Goal: Task Accomplishment & Management: Complete application form

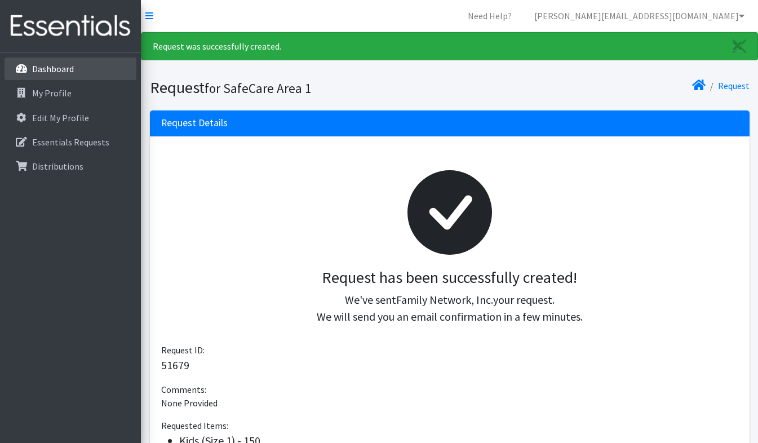
click at [59, 68] on p "Dashboard" at bounding box center [53, 68] width 42 height 11
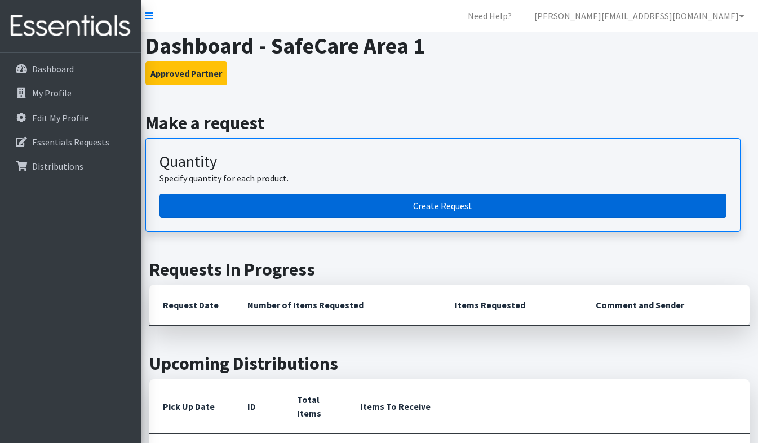
click at [400, 204] on link "Create Request" at bounding box center [442, 206] width 567 height 24
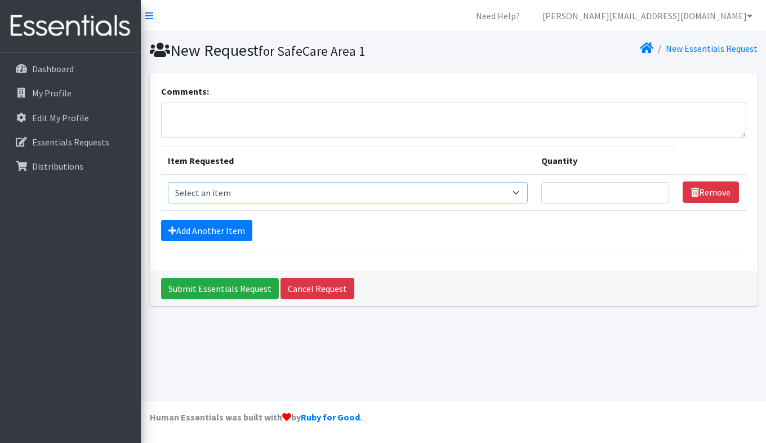
click at [243, 193] on select "Select an item Adult Briefs (Large/X-Large) Adult Briefs (Medium/Large) Adult B…" at bounding box center [348, 192] width 361 height 21
select select "4562"
click at [168, 182] on select "Select an item Adult Briefs (Large/X-Large) Adult Briefs (Medium/Large) Adult B…" at bounding box center [348, 192] width 361 height 21
click at [582, 192] on input "Quantity" at bounding box center [605, 192] width 128 height 21
type input "25"
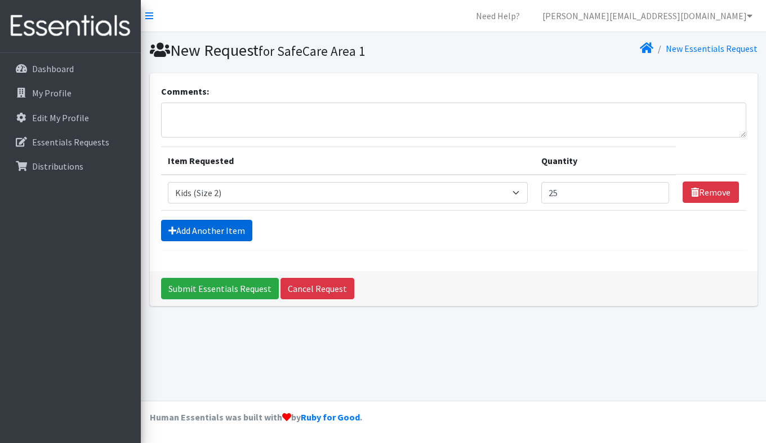
click at [210, 229] on link "Add Another Item" at bounding box center [206, 230] width 91 height 21
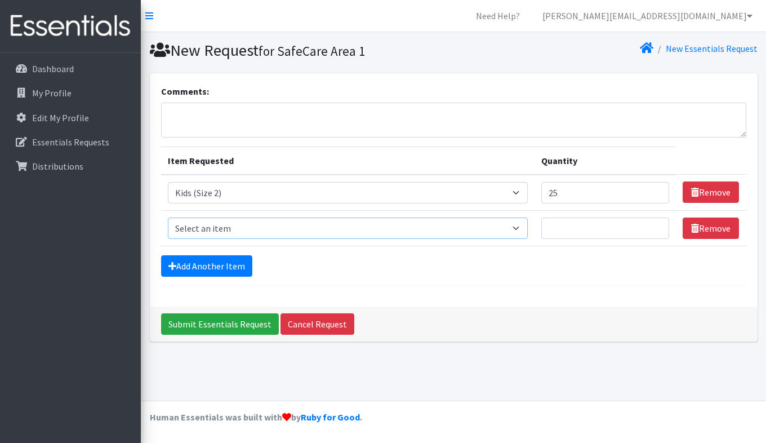
click at [269, 230] on select "Select an item Adult Briefs (Large/X-Large) Adult Briefs (Medium/Large) Adult B…" at bounding box center [348, 227] width 361 height 21
select select "4574"
click at [168, 217] on select "Select an item Adult Briefs (Large/X-Large) Adult Briefs (Medium/Large) Adult B…" at bounding box center [348, 227] width 361 height 21
click at [608, 233] on input "Quantity" at bounding box center [605, 227] width 128 height 21
type input "25"
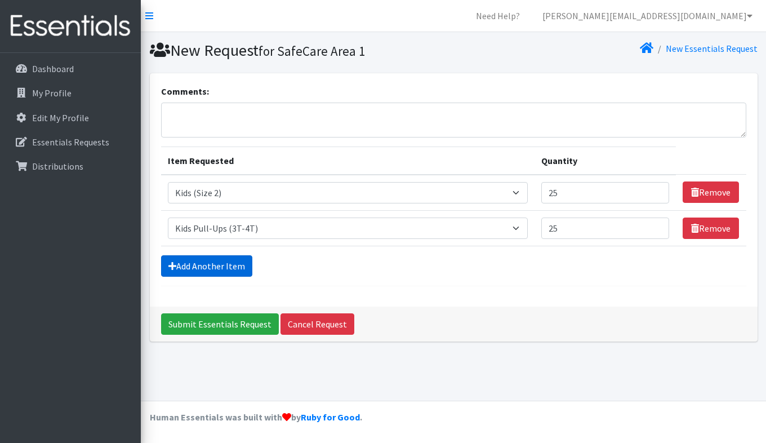
click at [224, 275] on link "Add Another Item" at bounding box center [206, 265] width 91 height 21
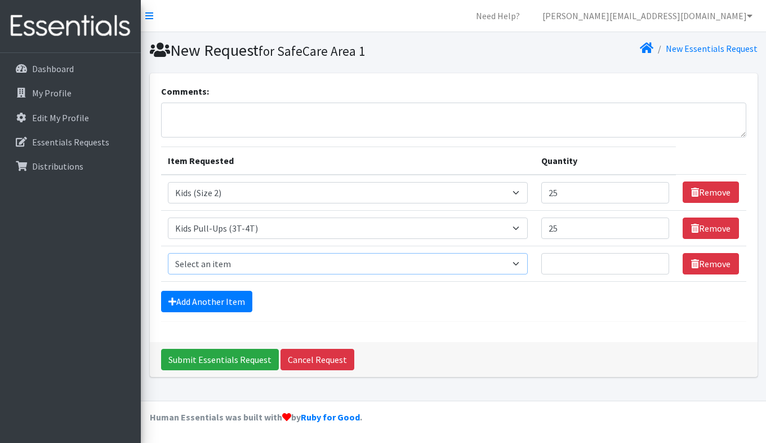
click at [277, 255] on select "Select an item Adult Briefs (Large/X-Large) Adult Briefs (Medium/Large) Adult B…" at bounding box center [348, 263] width 361 height 21
select select "4558"
click at [168, 253] on select "Select an item Adult Briefs (Large/X-Large) Adult Briefs (Medium/Large) Adult B…" at bounding box center [348, 263] width 361 height 21
click at [595, 272] on input "Quantity" at bounding box center [605, 263] width 128 height 21
type input "2"
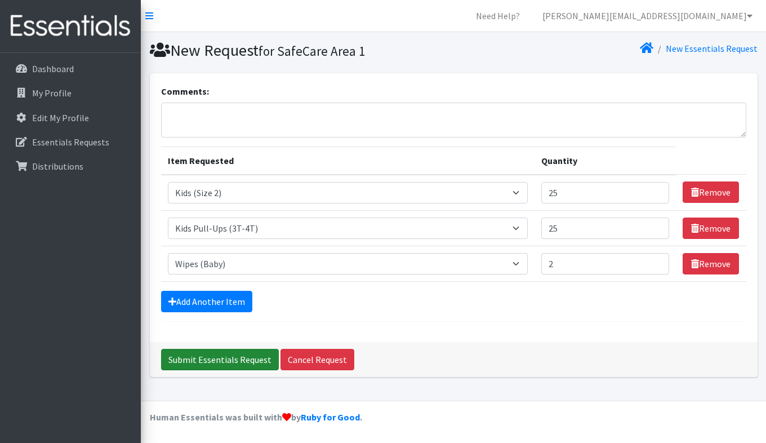
click at [242, 358] on input "Submit Essentials Request" at bounding box center [220, 359] width 118 height 21
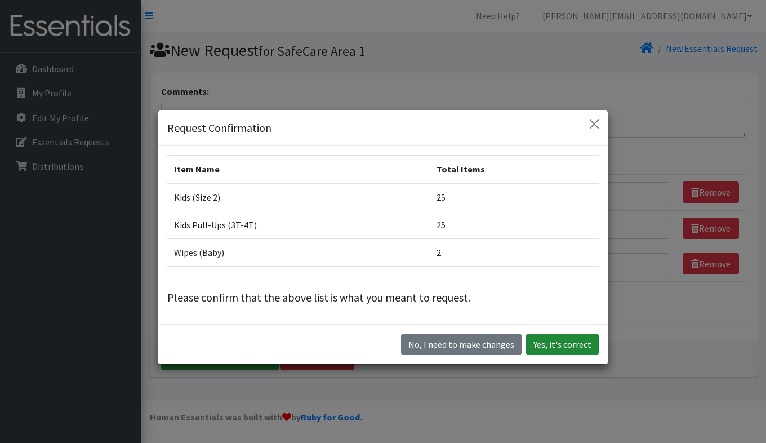
click at [571, 343] on button "Yes, it's correct" at bounding box center [562, 343] width 73 height 21
